Goal: Task Accomplishment & Management: Manage account settings

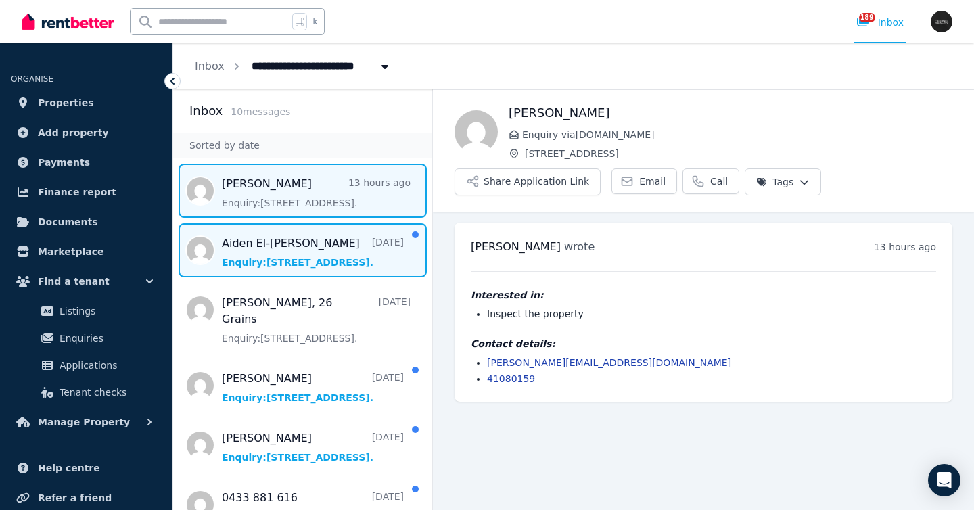
click at [368, 256] on span "Message list" at bounding box center [302, 250] width 259 height 54
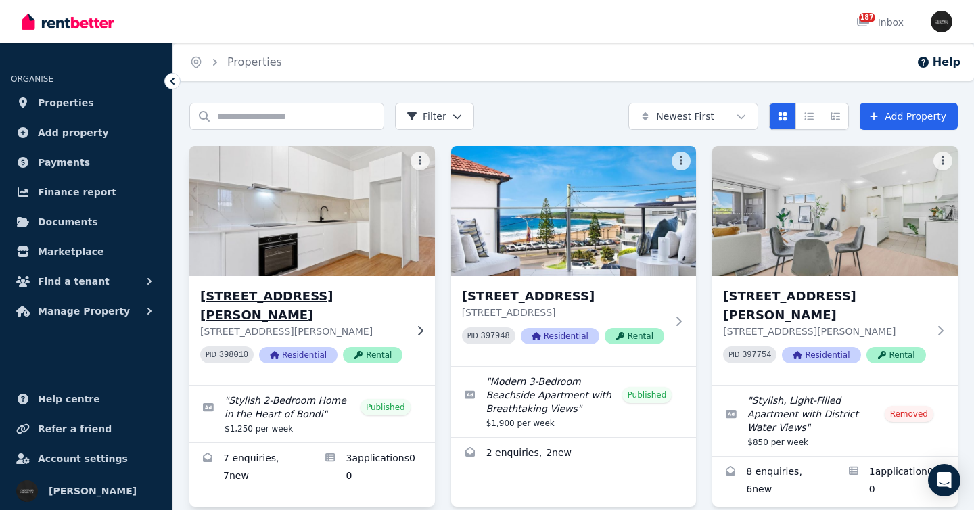
click at [408, 314] on div "[STREET_ADDRESS][GEOGRAPHIC_DATA][PERSON_NAME] [STREET_ADDRESS][PERSON_NAME] 39…" at bounding box center [312, 330] width 246 height 109
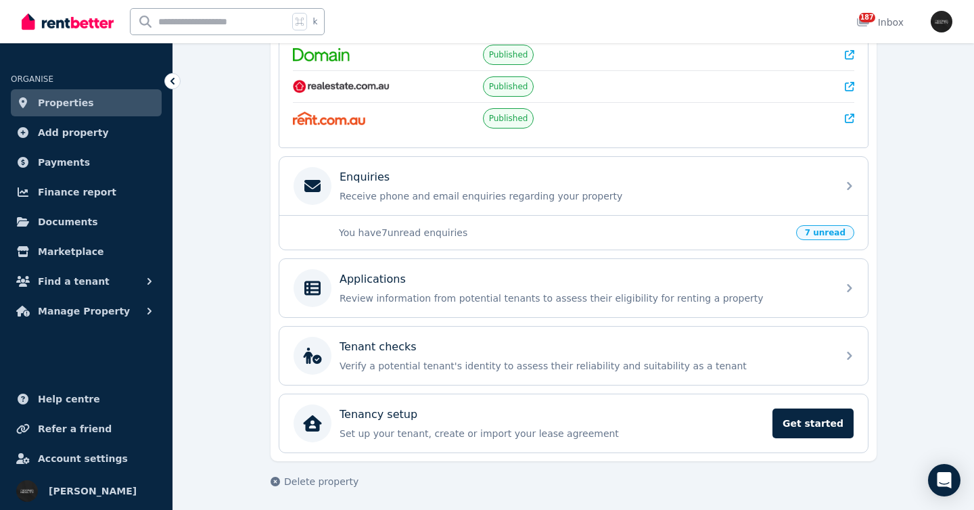
scroll to position [331, 0]
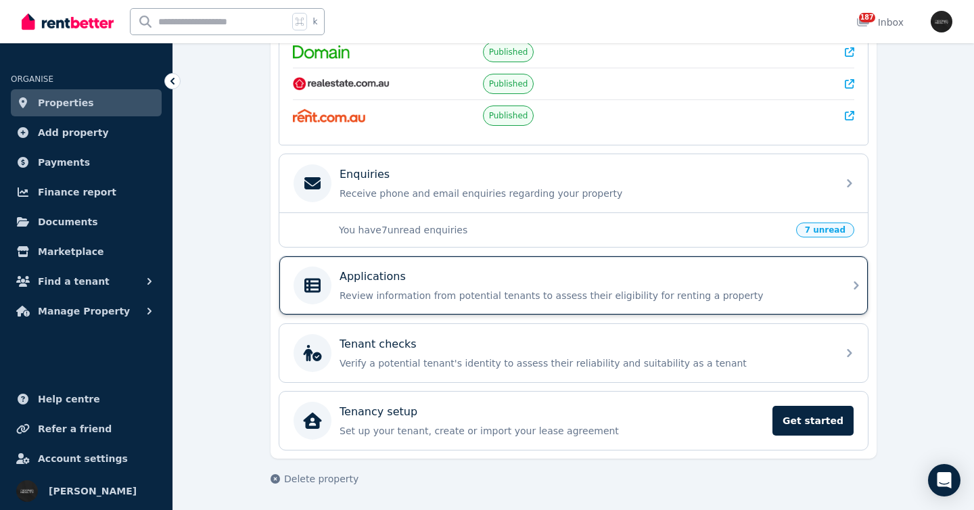
click at [794, 290] on p "Review information from potential tenants to assess their eligibility for renti…" at bounding box center [585, 296] width 490 height 14
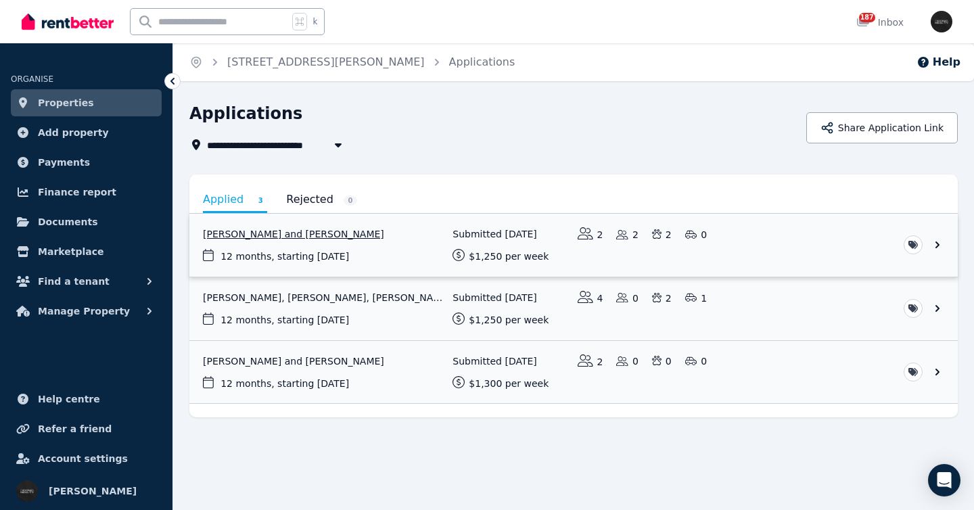
click at [832, 237] on link "View application: Tobias Van Pel and Yvonne Hofstee" at bounding box center [573, 245] width 769 height 63
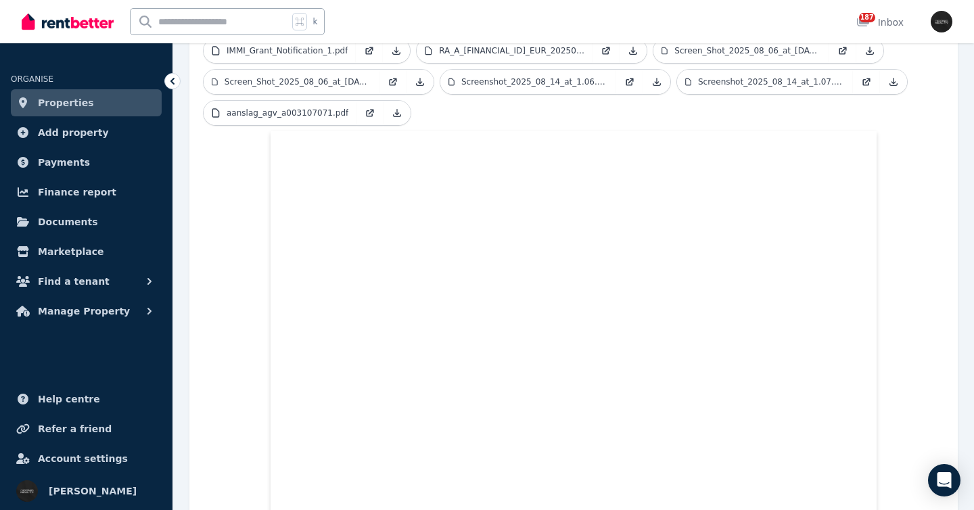
scroll to position [434, 0]
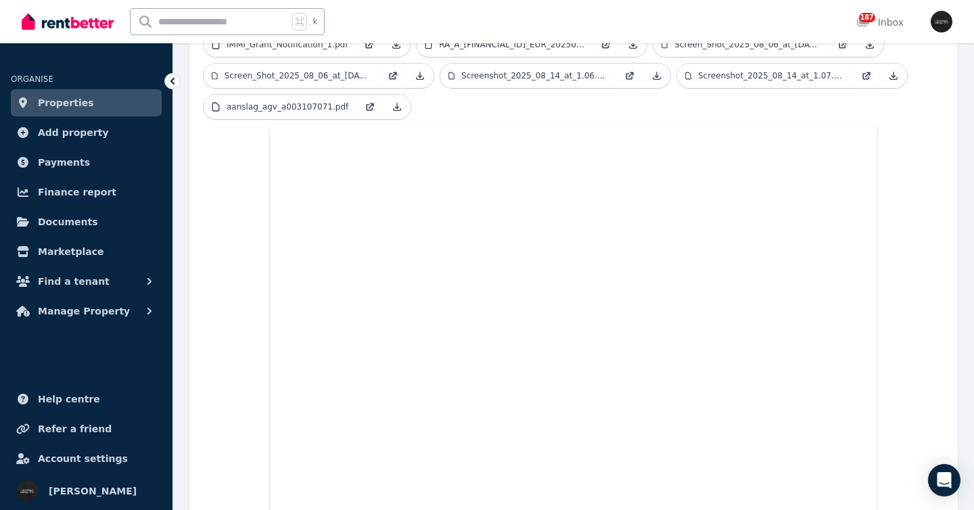
click at [564, 75] on ul "Application.pdf Energierapport_Juli_2025_25191314.pdf IMMI_Grant_Notification.p…" at bounding box center [574, 63] width 742 height 125
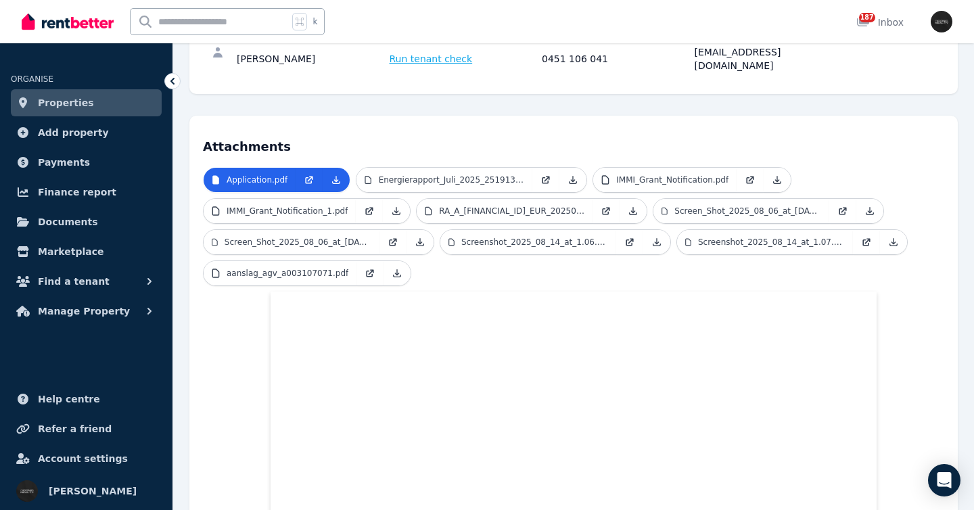
scroll to position [263, 0]
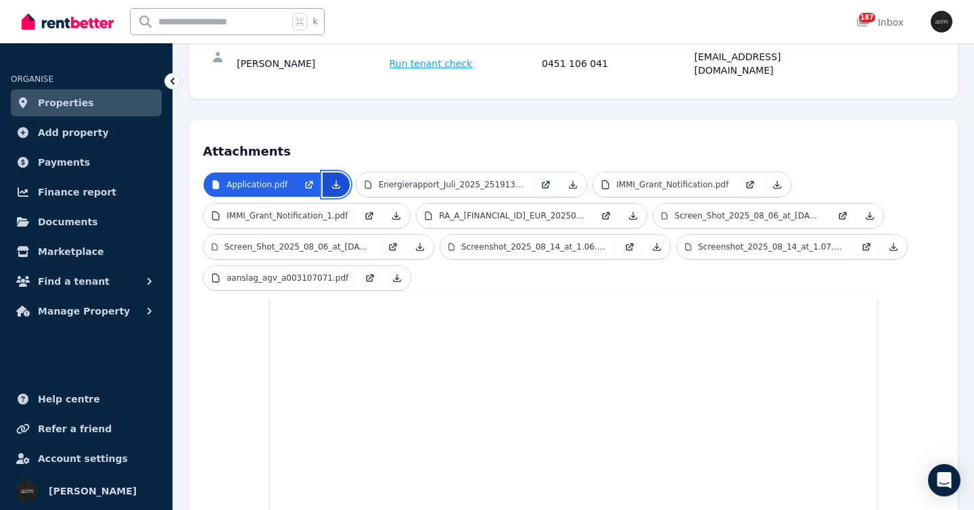
click at [331, 179] on icon at bounding box center [336, 184] width 11 height 11
click at [495, 248] on ul "Application.pdf Energierapport_Juli_2025_25191314.pdf IMMI_Grant_Notification.p…" at bounding box center [574, 234] width 742 height 125
